Goal: Task Accomplishment & Management: Use online tool/utility

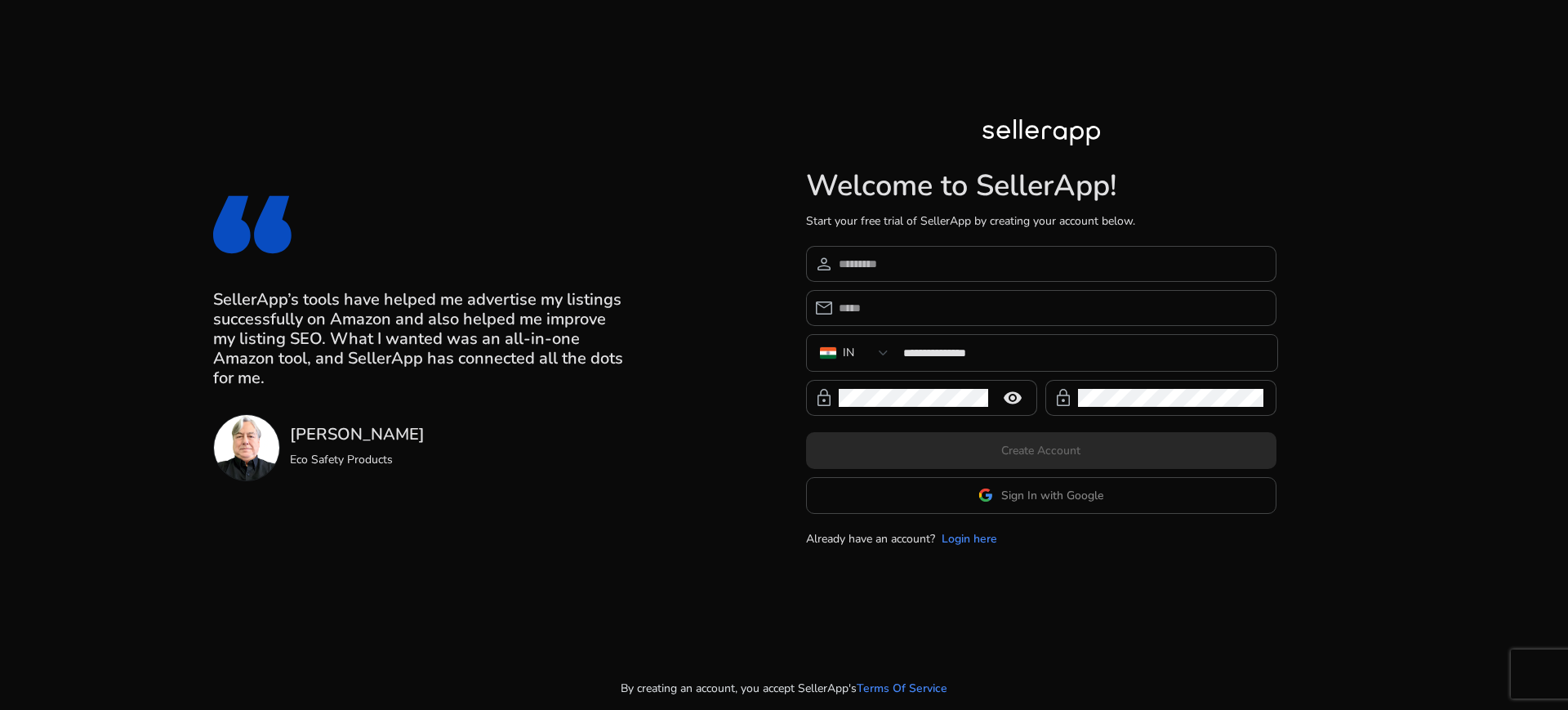
click at [983, 494] on app-google-signin "Sign In with Google" at bounding box center [1041, 496] width 470 height 37
click at [1014, 494] on span "Sign In with Google" at bounding box center [1052, 496] width 102 height 18
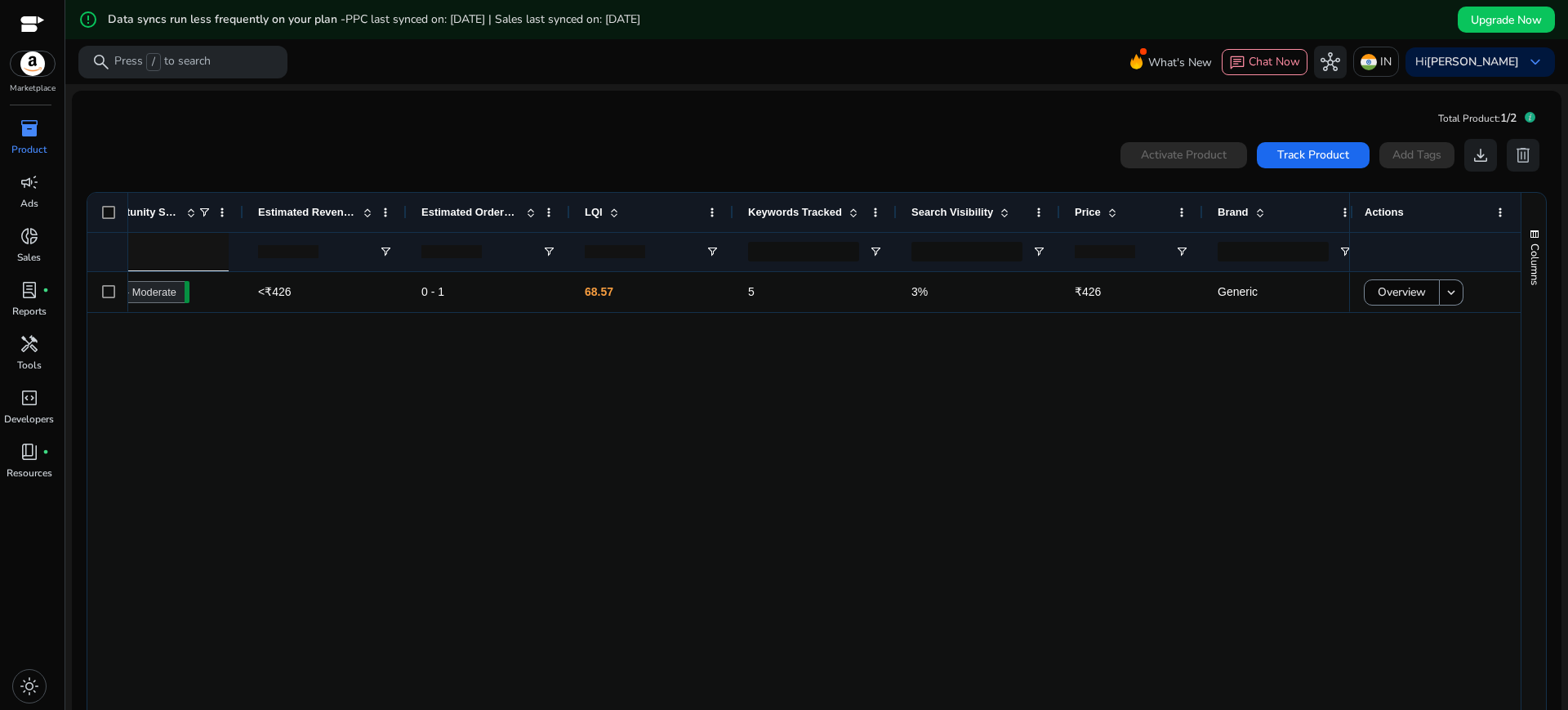
scroll to position [0, 844]
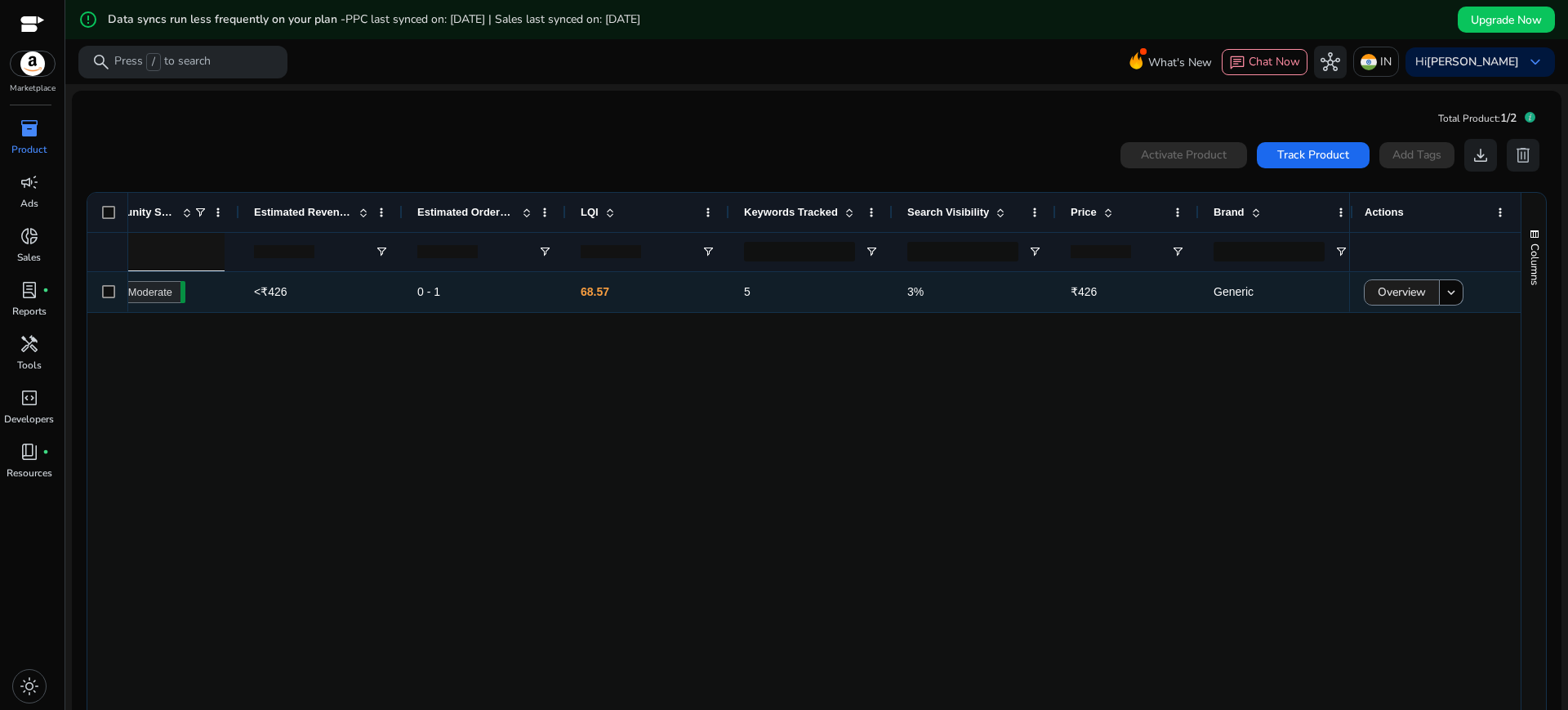
click at [1378, 283] on span "Overview" at bounding box center [1401, 292] width 48 height 33
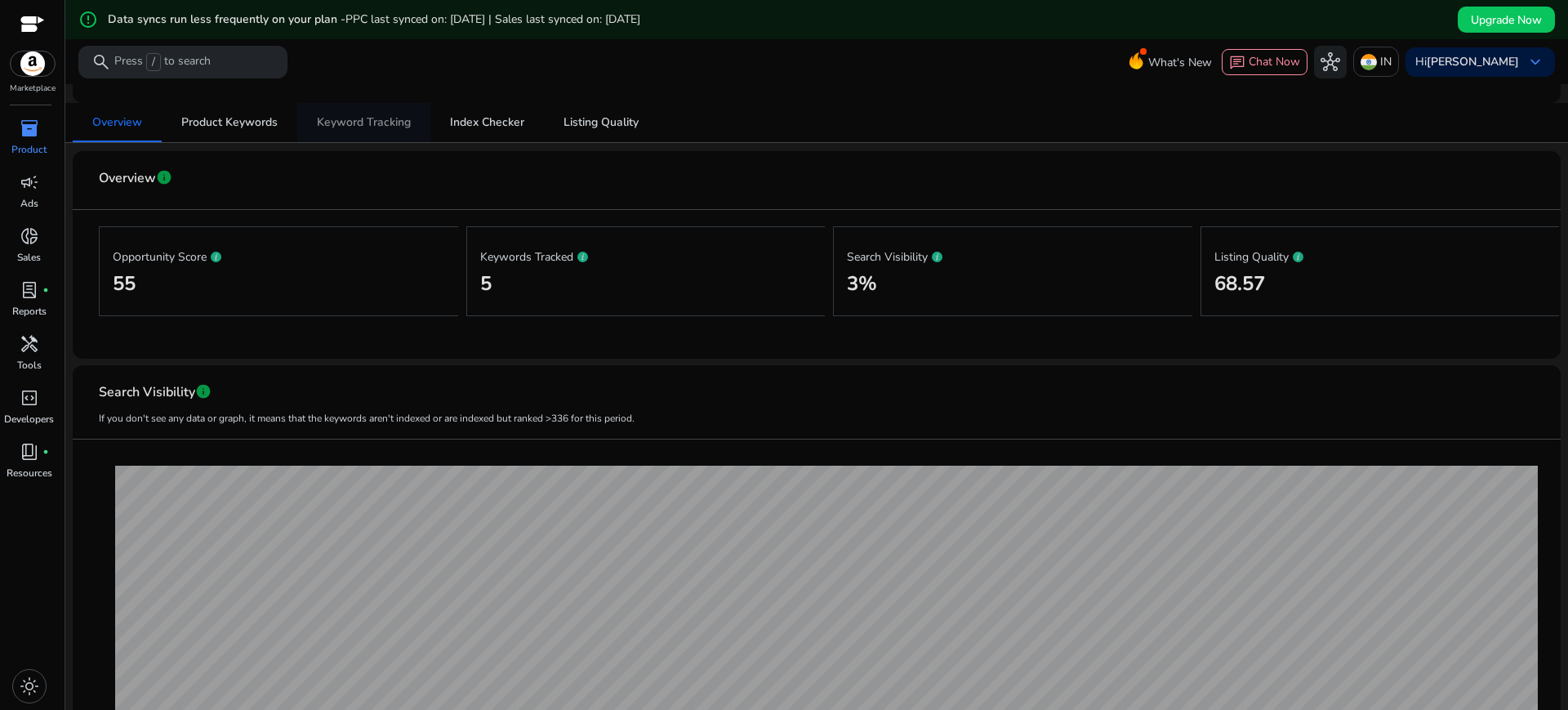
click at [353, 112] on span "Keyword Tracking" at bounding box center [364, 122] width 94 height 40
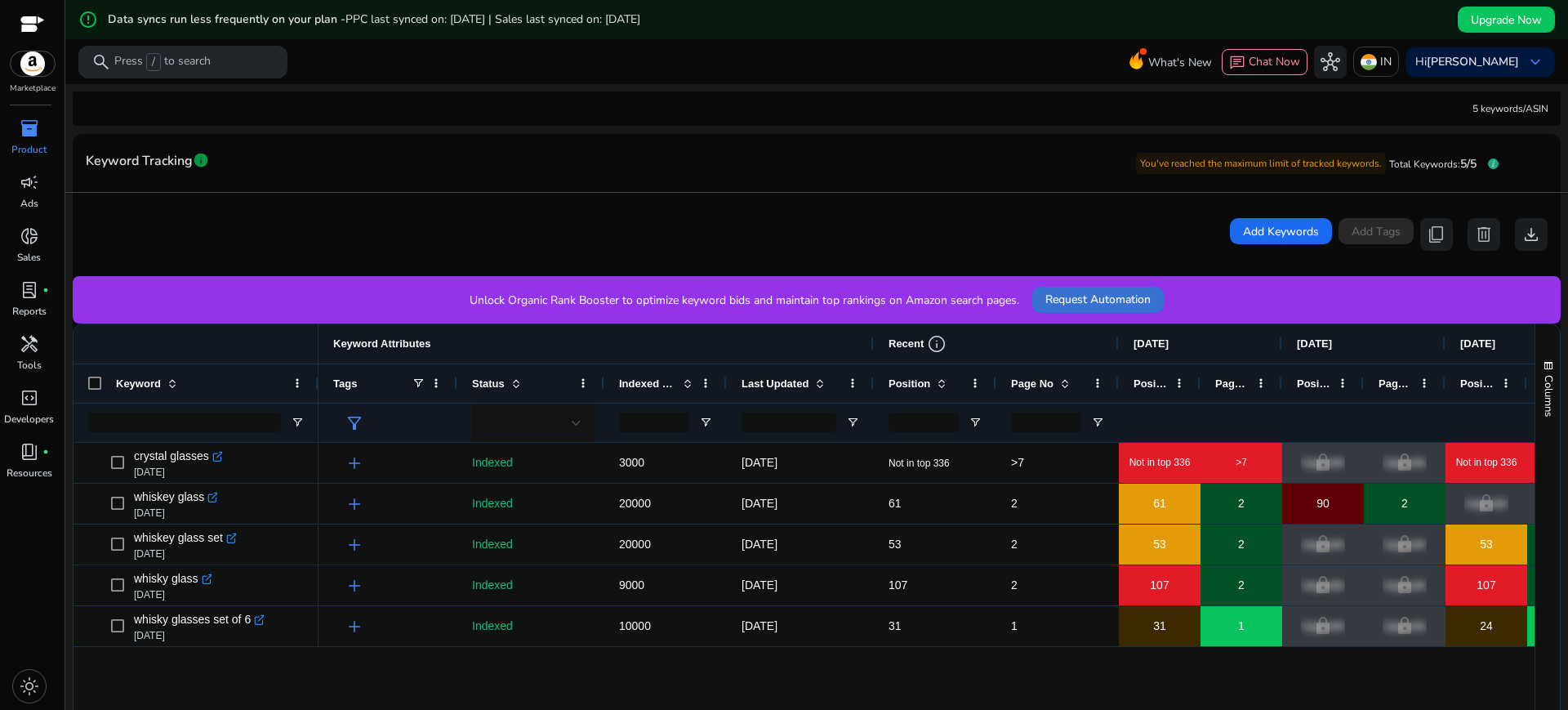
click at [1080, 296] on span "Request Automation" at bounding box center [1098, 300] width 105 height 18
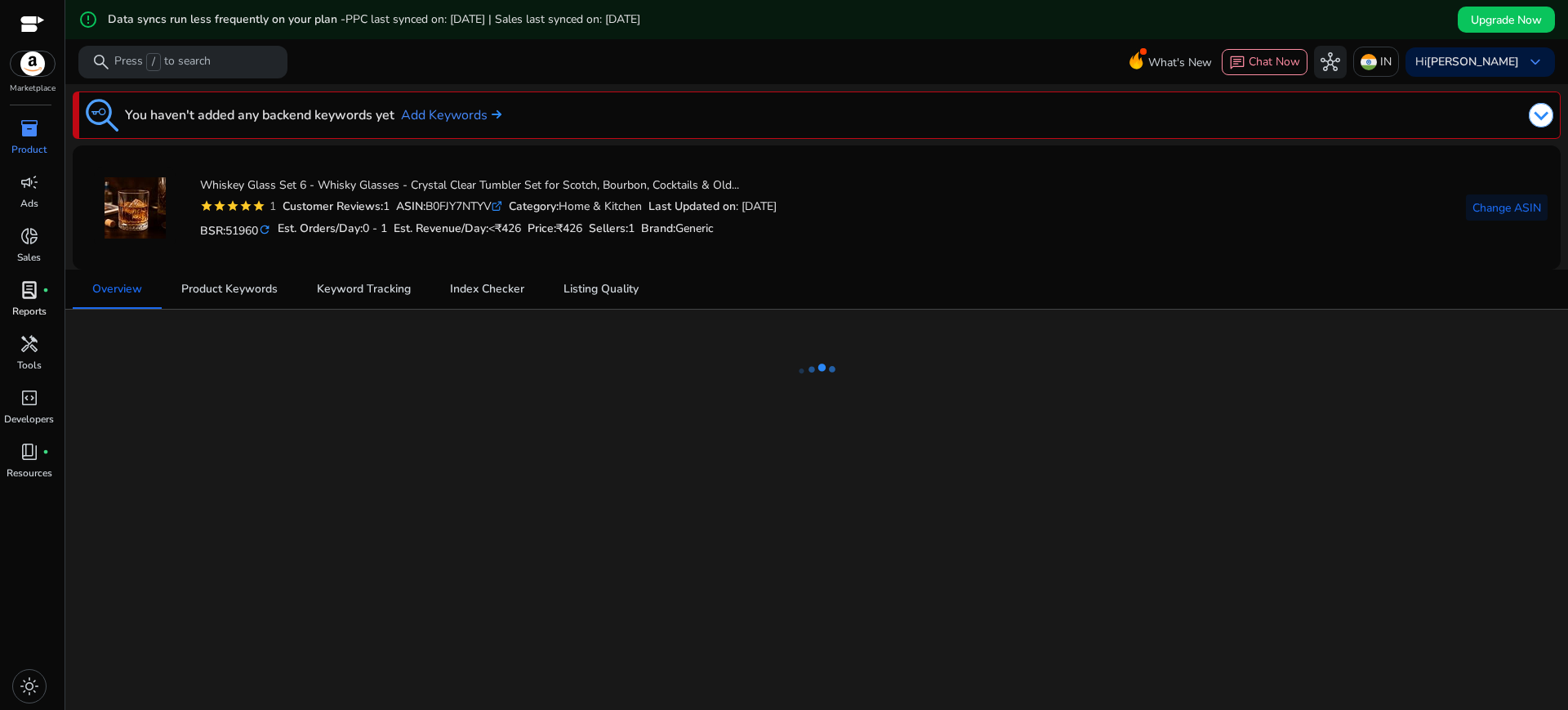
click at [38, 284] on span "lab_profile" at bounding box center [29, 290] width 19 height 19
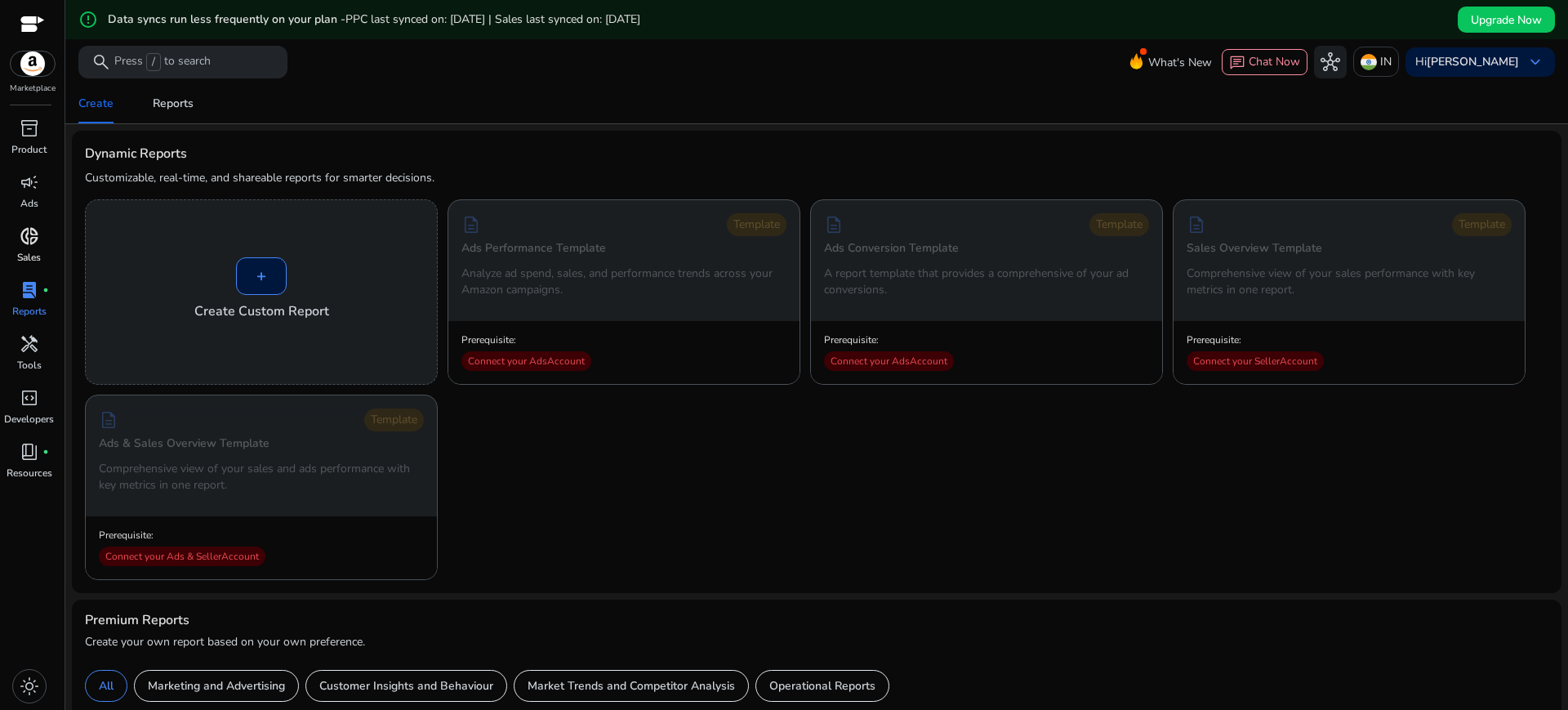
click at [31, 237] on span "donut_small" at bounding box center [29, 235] width 19 height 19
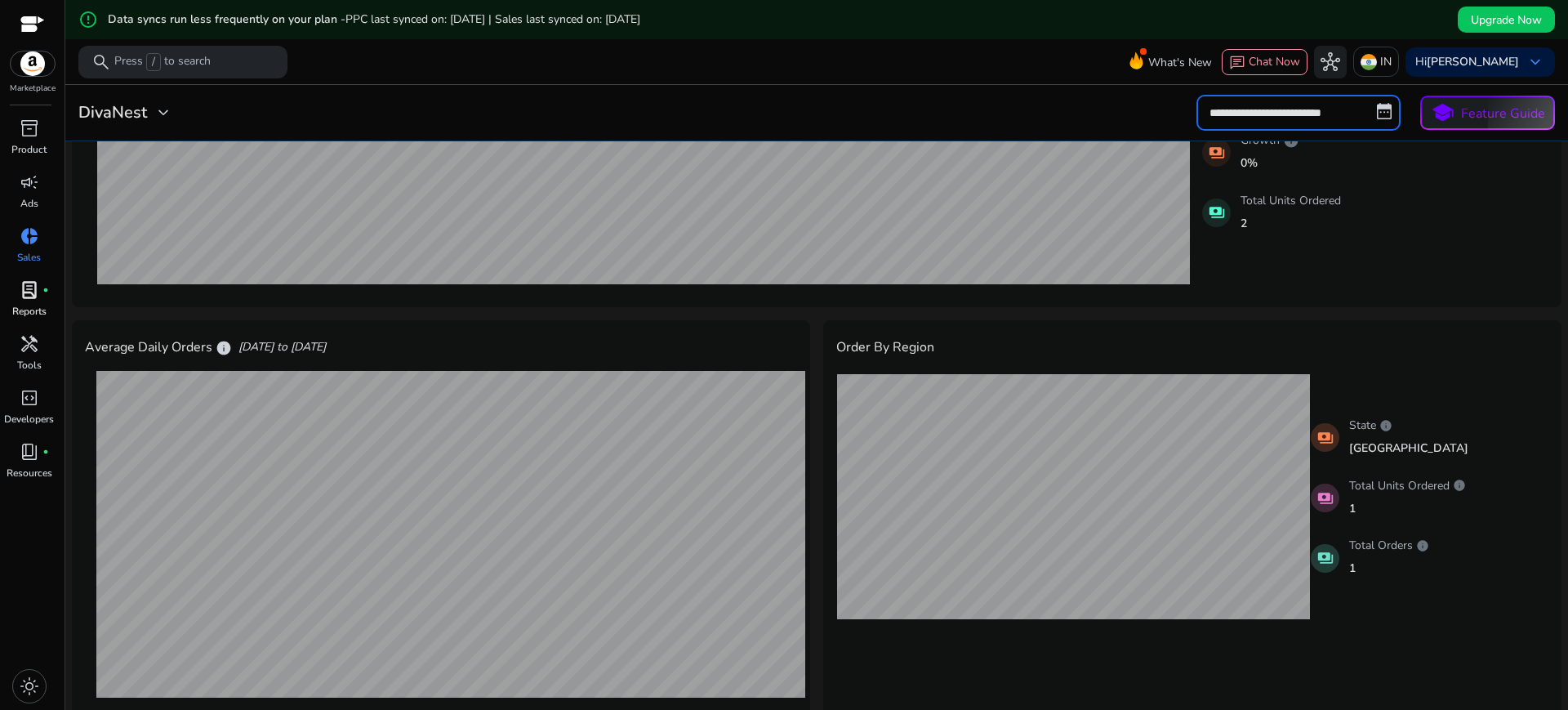
click at [1375, 112] on input "**********" at bounding box center [1298, 112] width 204 height 36
select select "*"
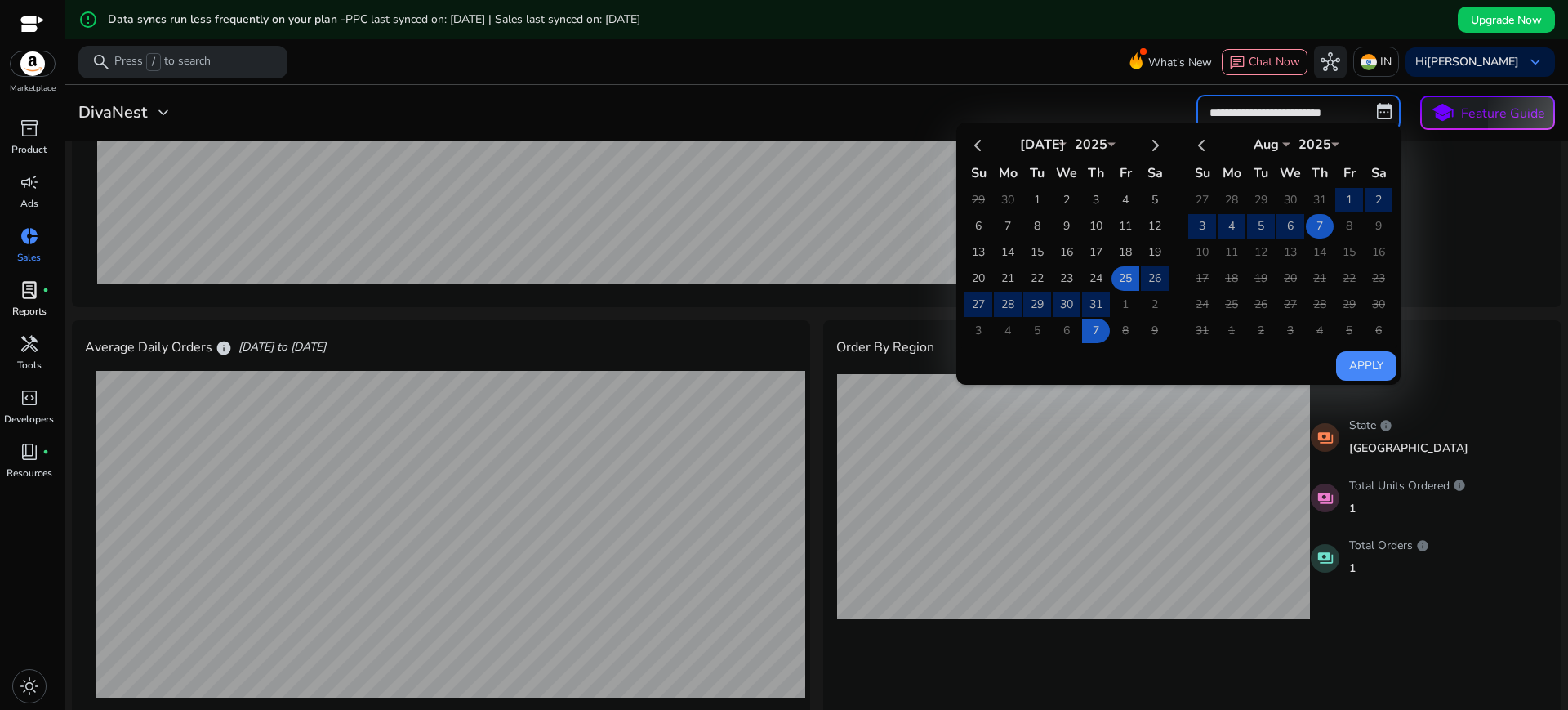
click at [1316, 223] on td "7" at bounding box center [1319, 227] width 28 height 25
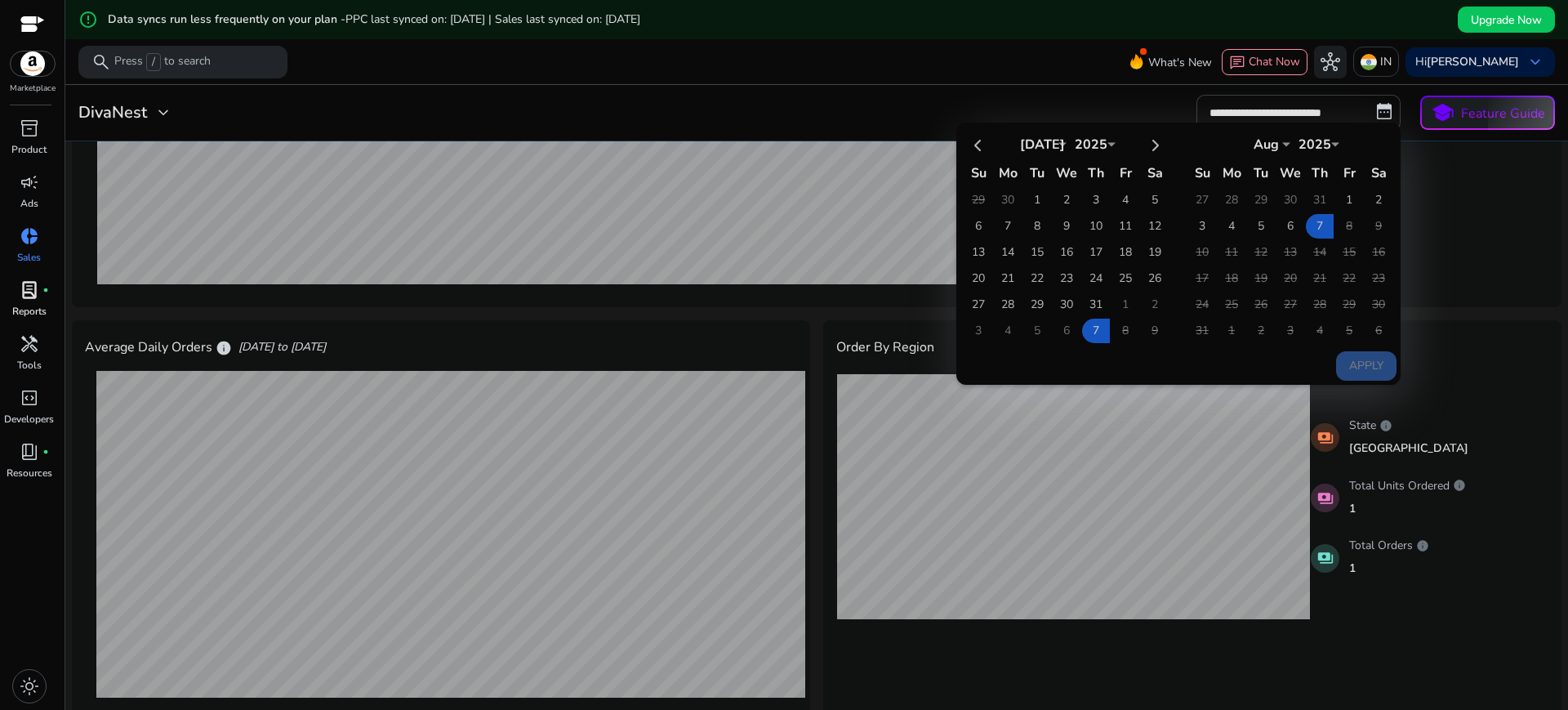
click at [1165, 145] on div "[DATE] *** *** *** *** *** *** *** *** *** *** *** *** 2025 **** Su Mo Tu We Th…" at bounding box center [1069, 236] width 220 height 222
click at [1153, 146] on th at bounding box center [1155, 144] width 28 height 27
select select "*"
click at [1153, 146] on th at bounding box center [1155, 144] width 28 height 27
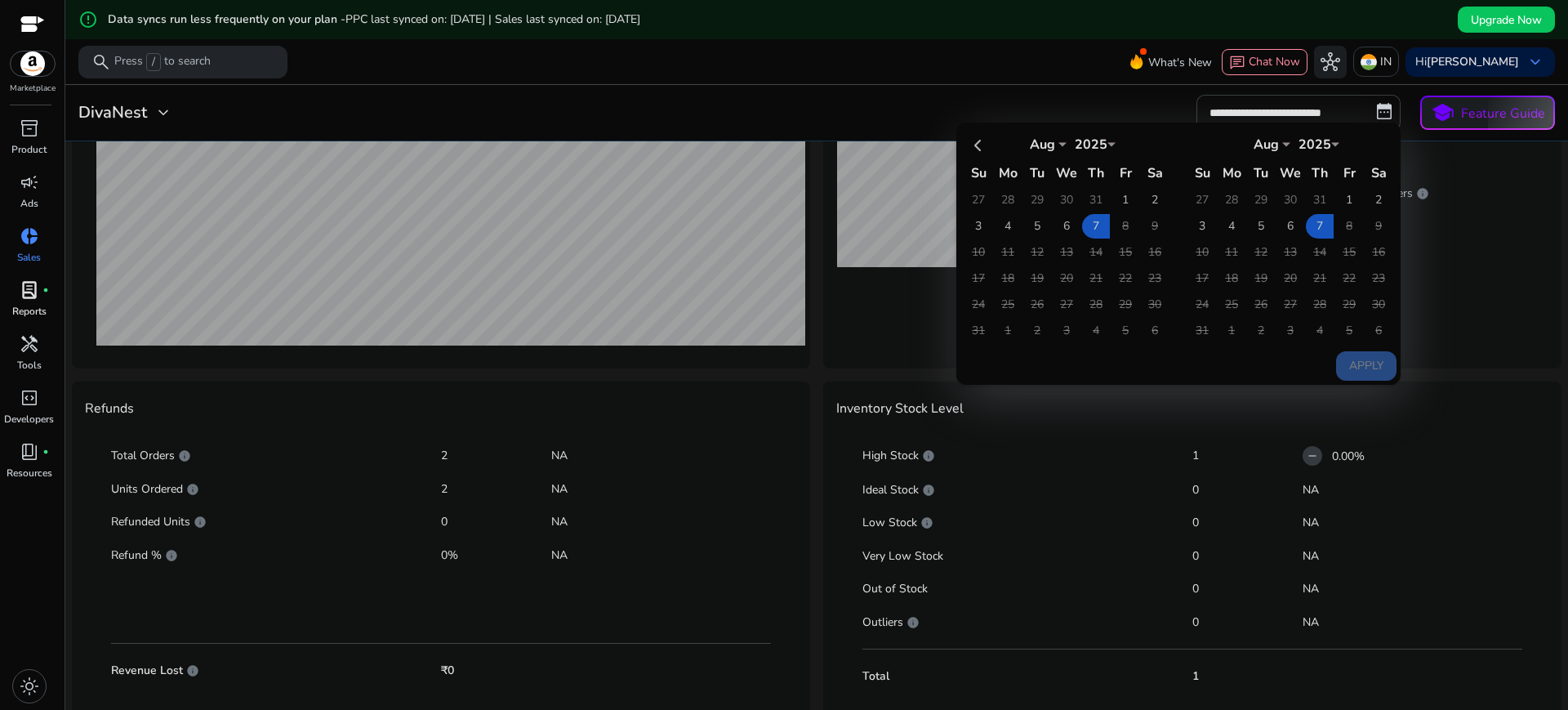
scroll to position [713, 0]
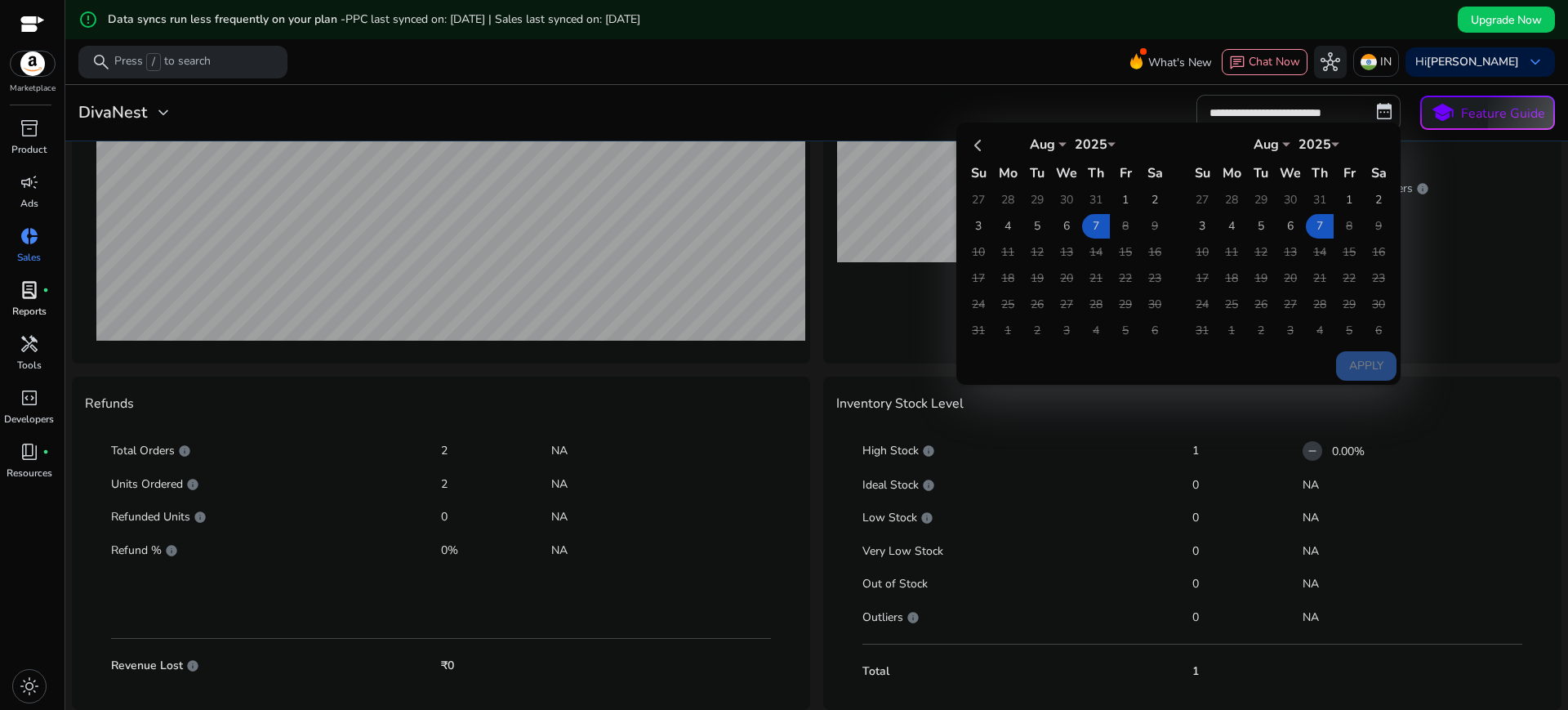
click at [44, 287] on span "fiber_manual_record" at bounding box center [45, 289] width 6 height 6
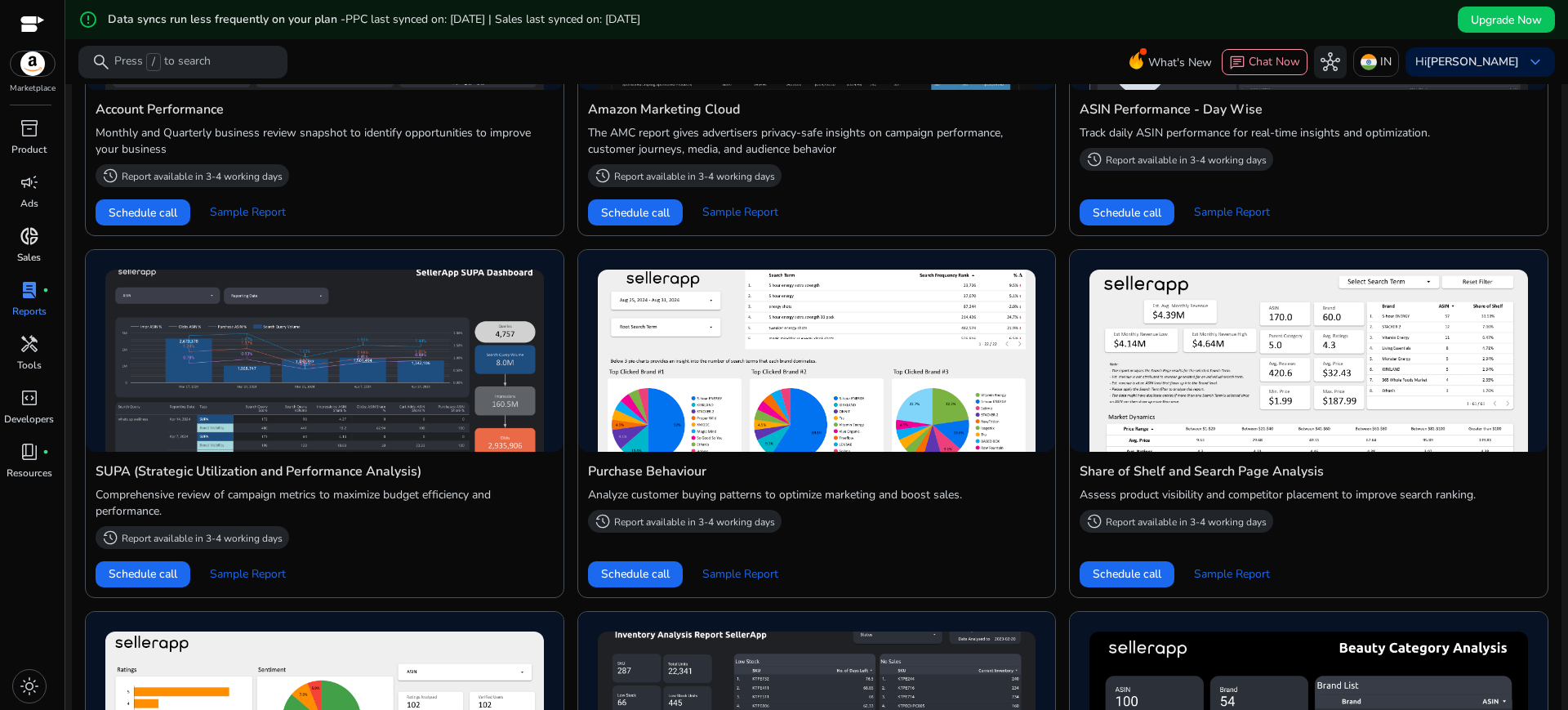
scroll to position [1094, 0]
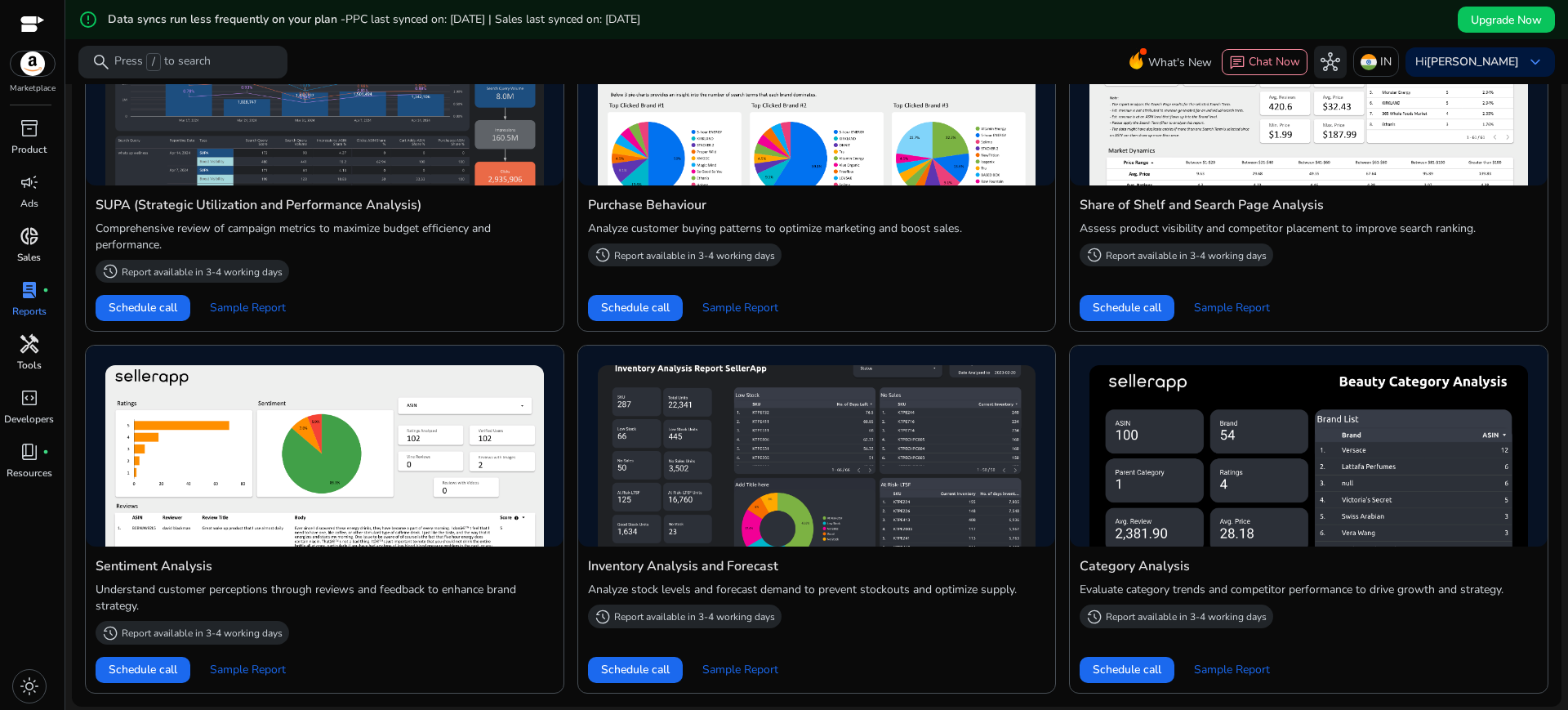
click at [21, 339] on span "handyman" at bounding box center [29, 344] width 19 height 19
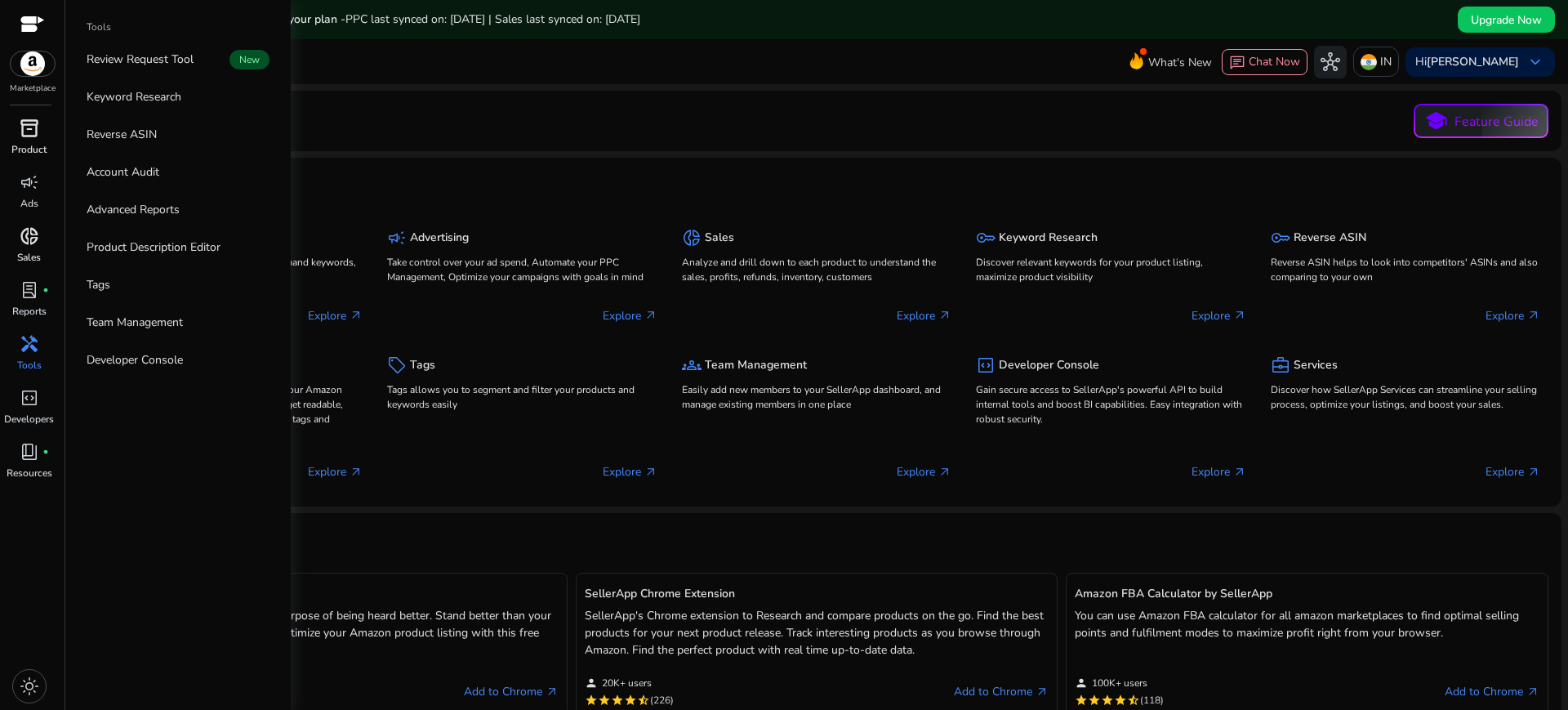
click at [35, 137] on span "inventory_2" at bounding box center [29, 128] width 19 height 19
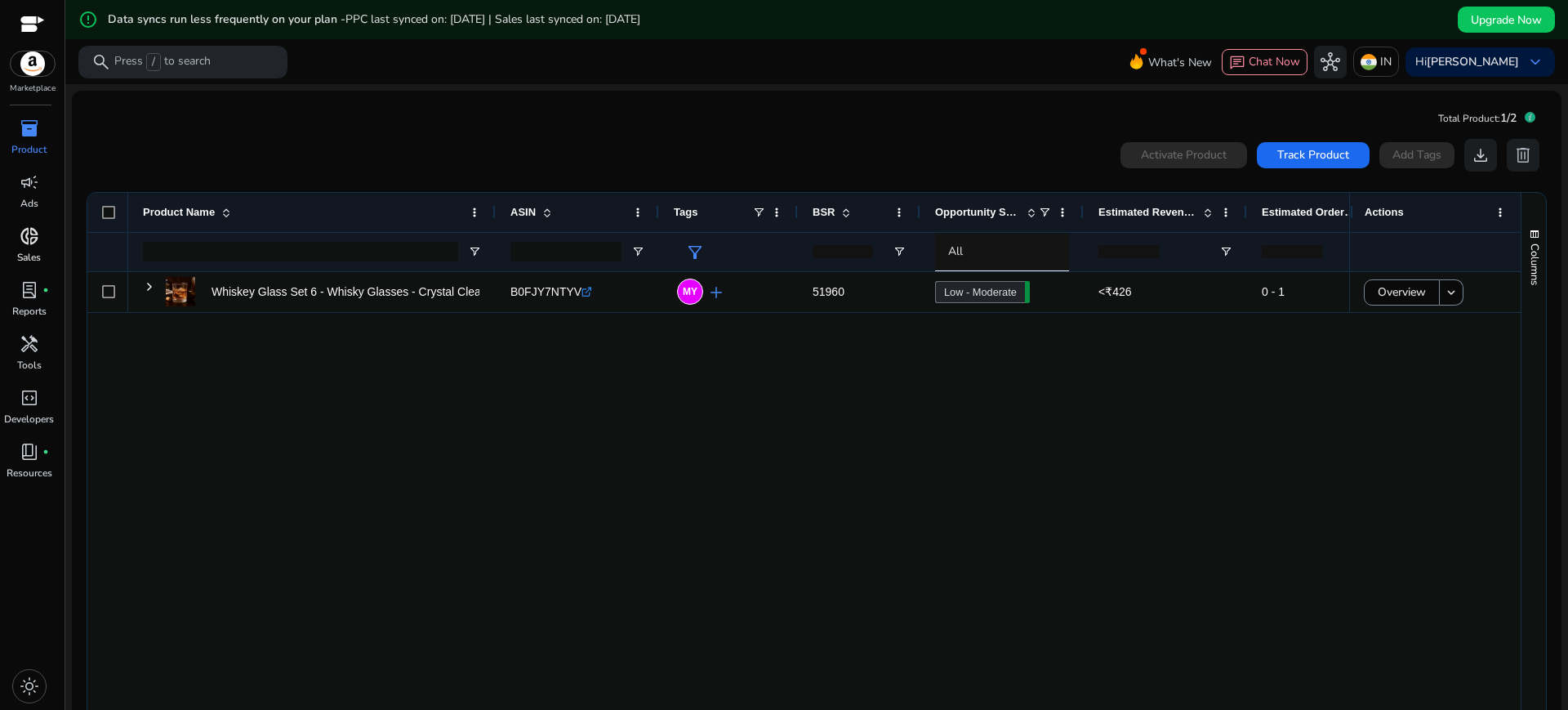
scroll to position [76, 0]
